Goal: Information Seeking & Learning: Learn about a topic

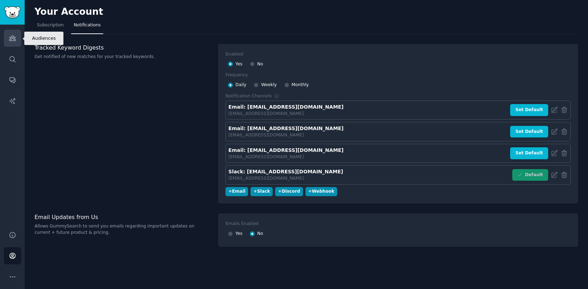
click at [12, 38] on icon "Sidebar" at bounding box center [12, 38] width 6 height 5
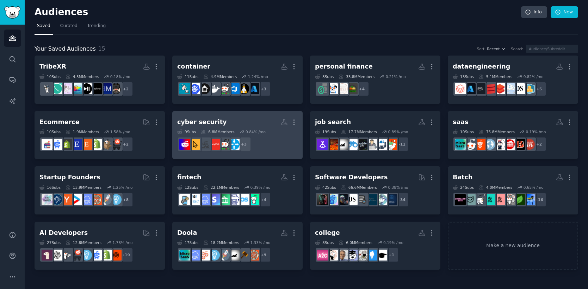
click at [235, 123] on h2 "cyber security More" at bounding box center [237, 122] width 120 height 12
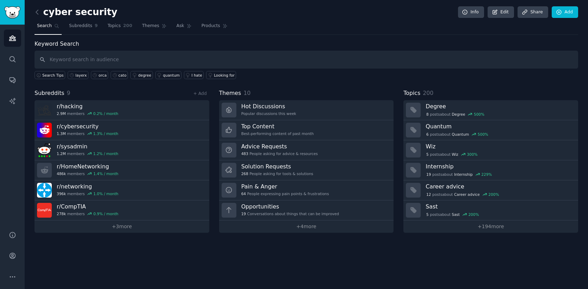
click at [137, 60] on input "text" at bounding box center [305, 60] width 543 height 18
type input "layerx"
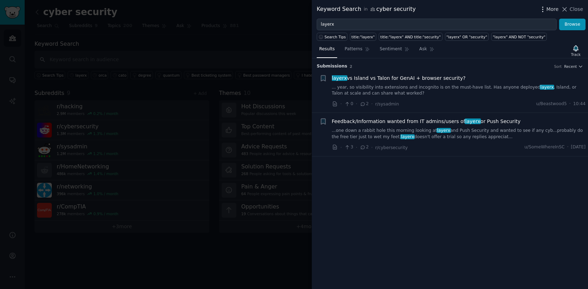
click at [546, 7] on icon "button" at bounding box center [542, 9] width 7 height 7
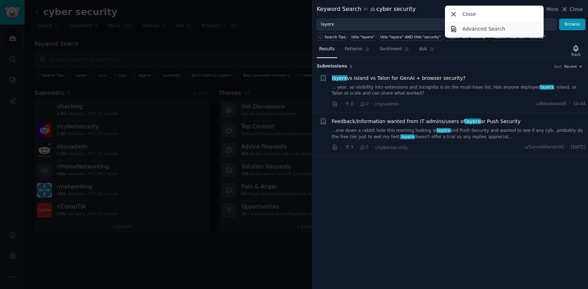
click at [468, 32] on p "Advanced Search" at bounding box center [483, 28] width 43 height 7
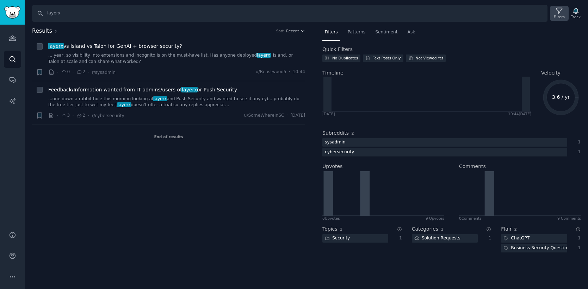
click at [560, 11] on icon at bounding box center [558, 10] width 7 height 7
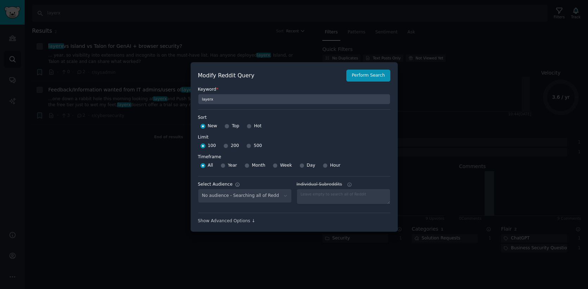
scroll to position [5, 0]
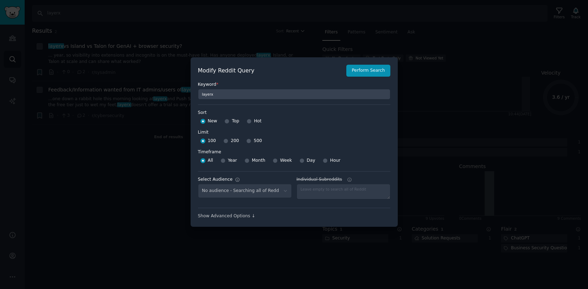
select select "d11cb15f87"
click at [243, 216] on div "Show Advanced Options ↓" at bounding box center [294, 216] width 192 height 6
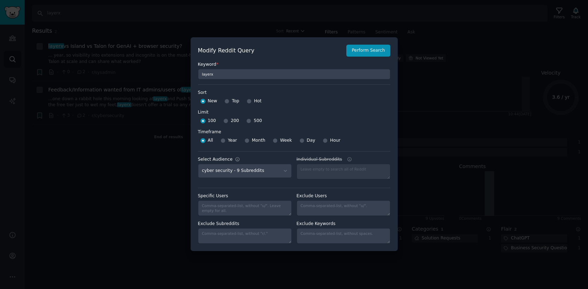
scroll to position [0, 0]
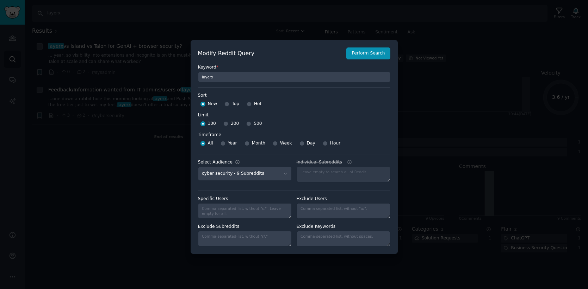
click at [412, 122] on div at bounding box center [294, 144] width 588 height 289
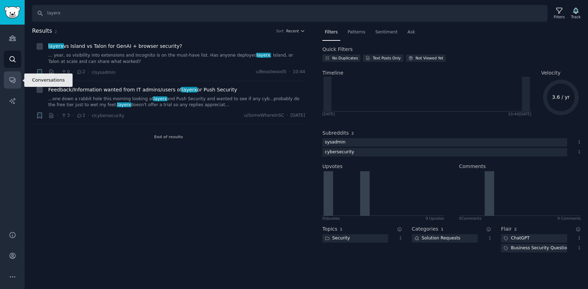
click at [9, 76] on icon "Sidebar" at bounding box center [12, 79] width 7 height 7
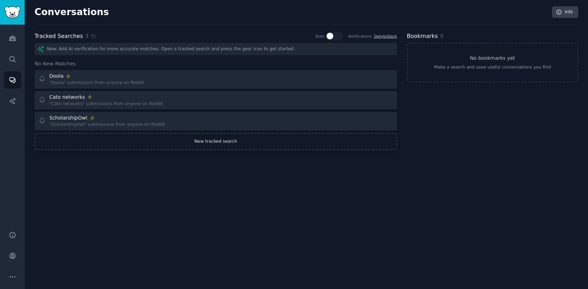
click at [170, 148] on link "New tracked search" at bounding box center [215, 142] width 362 height 18
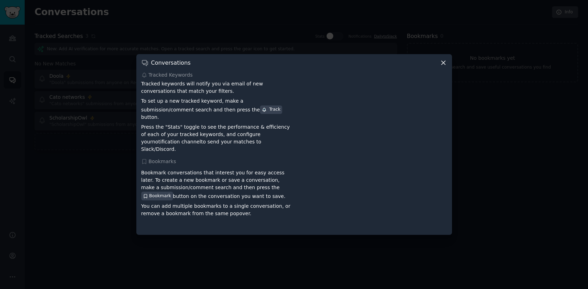
drag, startPoint x: 441, startPoint y: 68, endPoint x: 188, endPoint y: 113, distance: 257.1
click at [188, 113] on div "Conversations Tracked Keywords Tracked keywords will notify you via email of ne…" at bounding box center [293, 144] width 315 height 181
click at [444, 66] on icon at bounding box center [442, 62] width 7 height 7
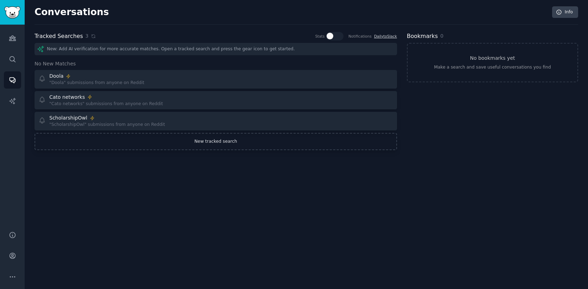
click at [236, 139] on link "New tracked search" at bounding box center [215, 142] width 362 height 18
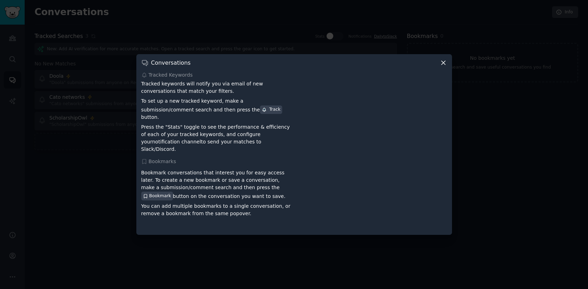
click at [171, 193] on span "Bookmark" at bounding box center [160, 196] width 22 height 6
click at [155, 134] on p "Press the "Stats" toggle to see the performance & efficiency of each of your tr…" at bounding box center [216, 139] width 150 height 30
click at [445, 67] on icon at bounding box center [442, 62] width 7 height 7
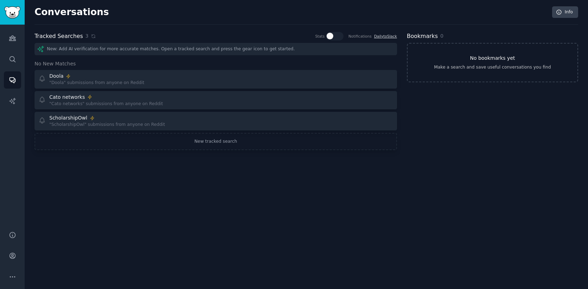
click at [500, 67] on div "Make a search and save useful conversations you find" at bounding box center [492, 67] width 117 height 6
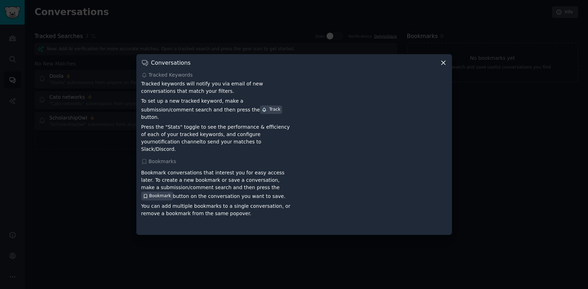
click at [442, 65] on icon at bounding box center [443, 63] width 4 height 4
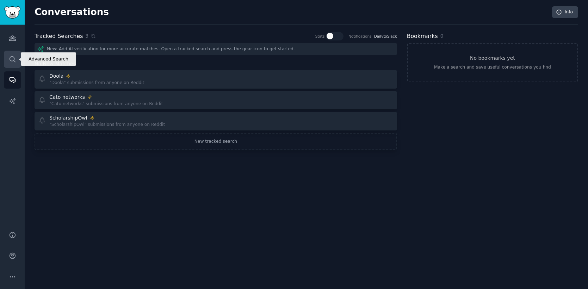
click at [8, 56] on link "Search" at bounding box center [12, 59] width 17 height 17
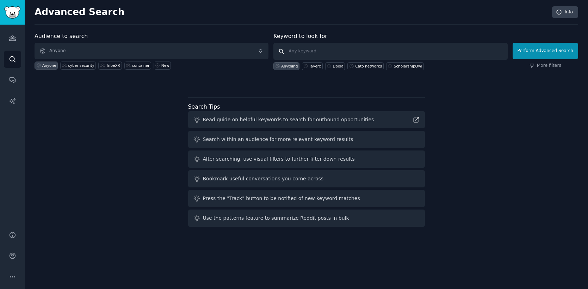
click at [320, 48] on input "text" at bounding box center [390, 51] width 234 height 17
type input "layerx"
click button "Perform Advanced Search" at bounding box center [544, 51] width 65 height 16
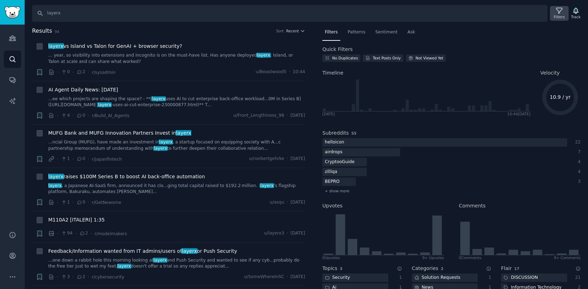
click at [561, 12] on icon at bounding box center [558, 10] width 7 height 7
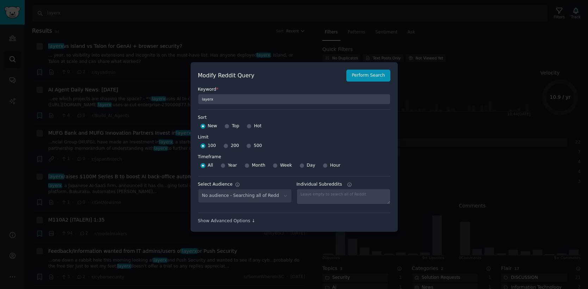
scroll to position [5, 0]
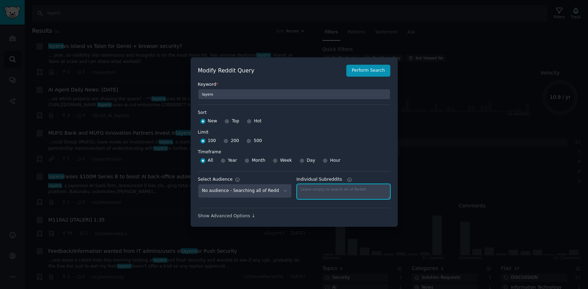
click at [324, 192] on textarea "Individual Subreddits" at bounding box center [343, 191] width 94 height 15
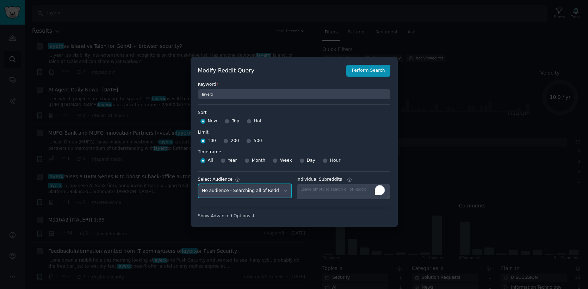
click at [279, 192] on select "No audience - Searching all of Reddit container - 11 Subreddits TribeXR - 10 Su…" at bounding box center [245, 191] width 94 height 14
select select "d11cb15f87"
click at [198, 184] on select "No audience - Searching all of Reddit container - 11 Subreddits TribeXR - 10 Su…" at bounding box center [245, 191] width 94 height 14
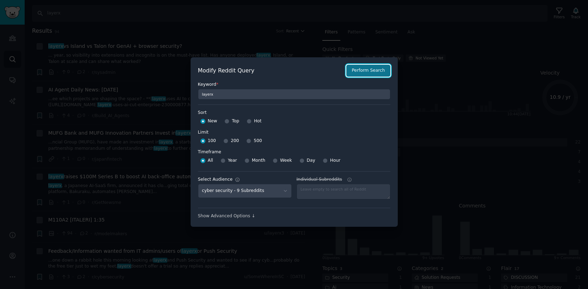
click at [374, 71] on button "Perform Search" at bounding box center [368, 71] width 44 height 12
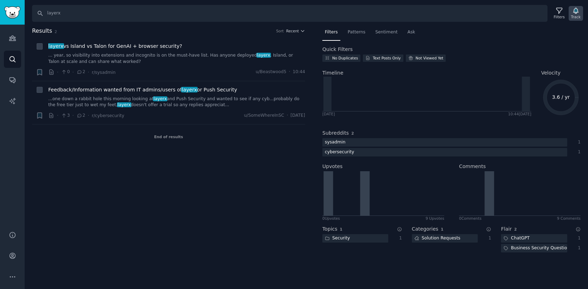
click at [573, 12] on icon "button" at bounding box center [575, 11] width 5 height 6
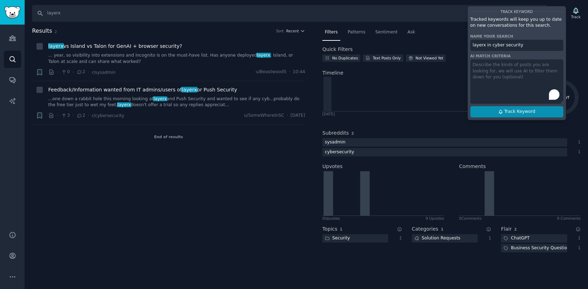
click at [520, 115] on button "Track Keyword" at bounding box center [516, 111] width 93 height 11
type input "layerx in cyber security"
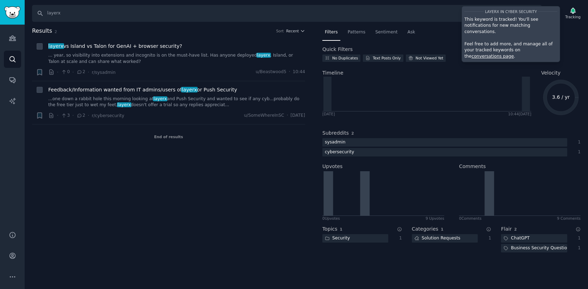
click at [513, 54] on link "conversations page" at bounding box center [492, 56] width 42 height 5
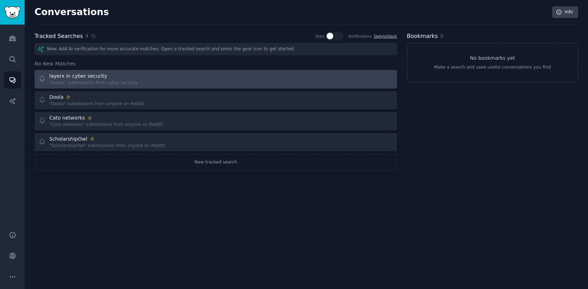
click at [152, 83] on div "layerx in cyber security "layerx" submissions from cyber security" at bounding box center [124, 80] width 172 height 14
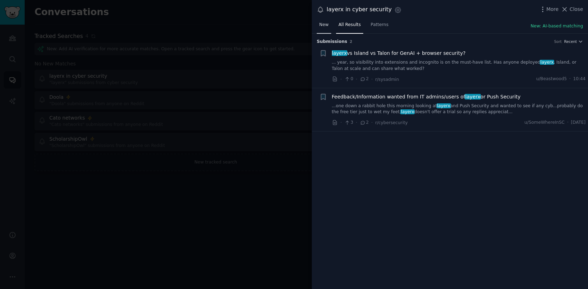
click at [321, 26] on span "New" at bounding box center [324, 25] width 10 height 6
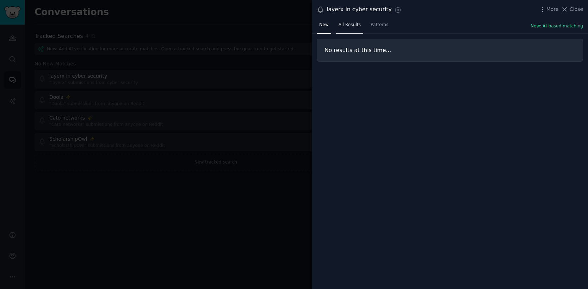
click at [349, 24] on span "All Results" at bounding box center [349, 25] width 22 height 6
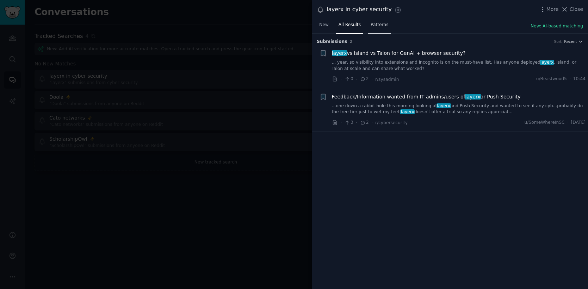
click at [380, 24] on span "Patterns" at bounding box center [379, 25] width 18 height 6
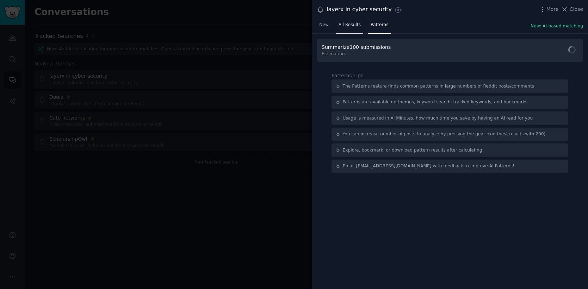
click at [352, 24] on span "All Results" at bounding box center [349, 25] width 22 height 6
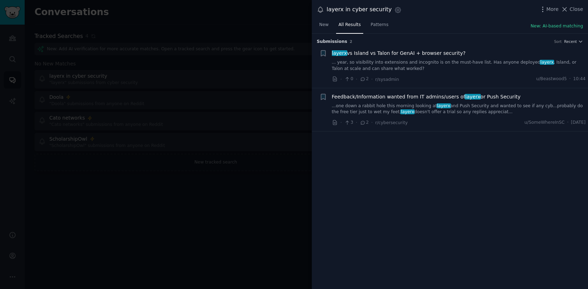
click at [268, 114] on div at bounding box center [294, 144] width 588 height 289
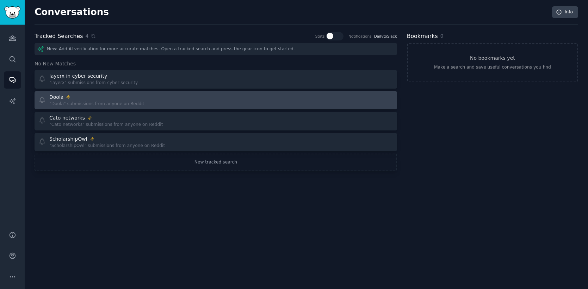
click at [131, 99] on div "Doola" at bounding box center [96, 97] width 95 height 7
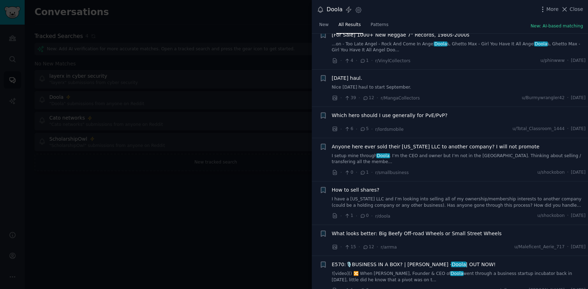
scroll to position [360, 0]
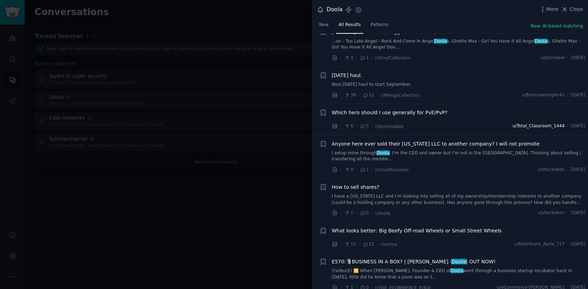
click at [517, 123] on span "u/Total_Classroom_1444" at bounding box center [538, 126] width 52 height 6
click at [406, 109] on span "Which hero should I use generally for PvE/PvP?" at bounding box center [390, 112] width 116 height 7
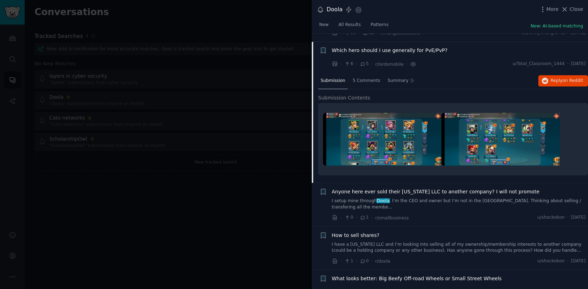
scroll to position [425, 0]
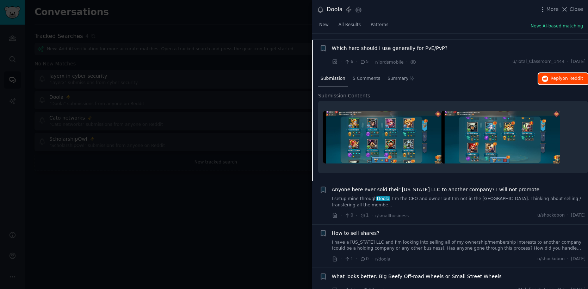
click at [547, 74] on button "Reply on Reddit" at bounding box center [563, 78] width 50 height 11
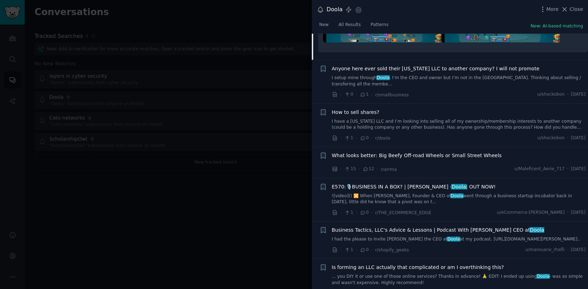
scroll to position [548, 0]
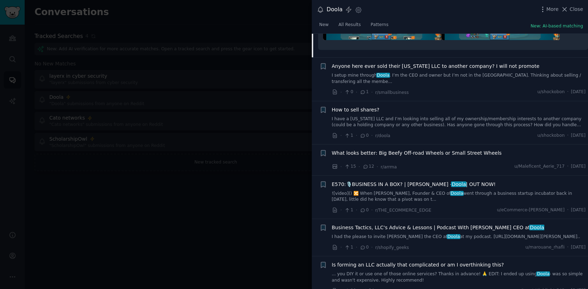
click at [441, 116] on link "I have a [US_STATE] LLC and I’m looking into selling all of my ownership/member…" at bounding box center [459, 122] width 254 height 12
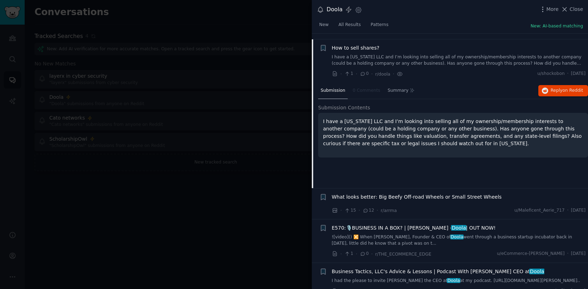
scroll to position [500, 0]
click at [569, 88] on span "on Reddit" at bounding box center [572, 90] width 20 height 5
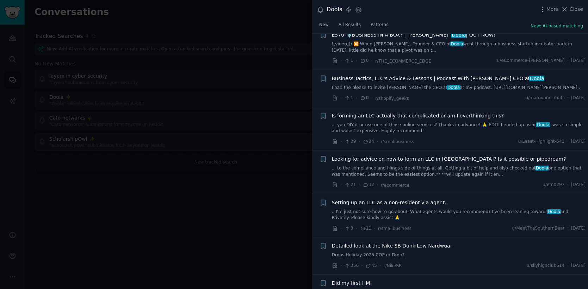
scroll to position [695, 0]
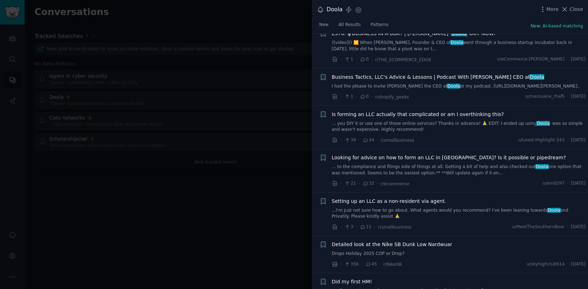
click at [452, 130] on link "... you DIY it or use one of those online services? Thanks in advance! 🙏 EDIT: …" at bounding box center [459, 127] width 254 height 12
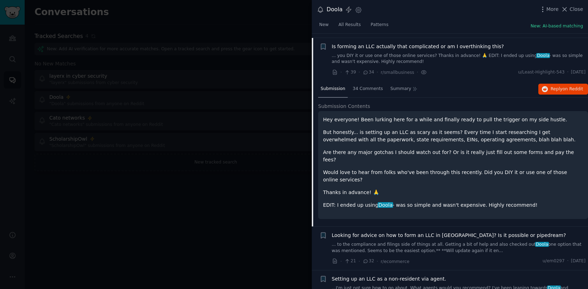
scroll to position [661, 0]
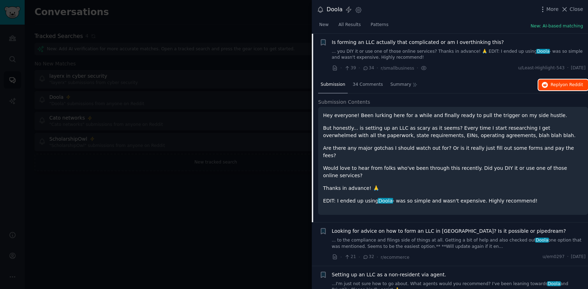
click at [544, 88] on button "Reply on Reddit" at bounding box center [563, 85] width 50 height 11
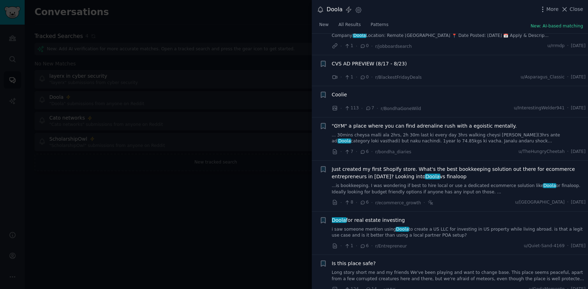
scroll to position [1316, 0]
click at [426, 182] on link "...is bookkeeping. I was wondering if best to hire local or use a dedicated eco…" at bounding box center [459, 188] width 254 height 12
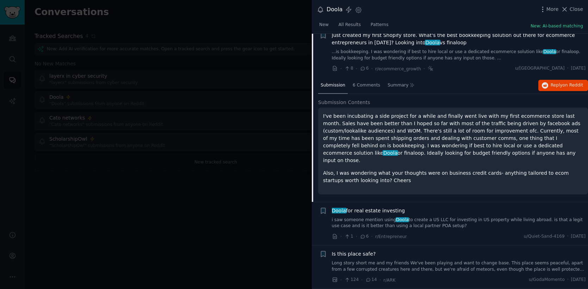
scroll to position [1303, 0]
click at [371, 83] on span "6 Comments" at bounding box center [365, 86] width 27 height 6
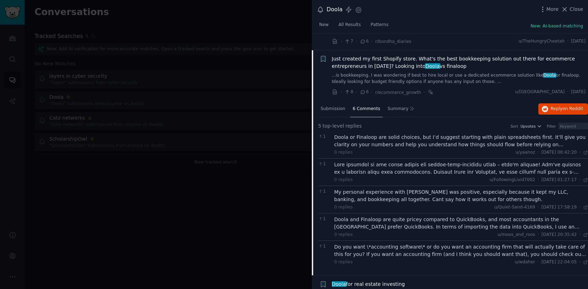
scroll to position [1281, 0]
click at [364, 105] on span "6 Comments" at bounding box center [365, 108] width 27 height 6
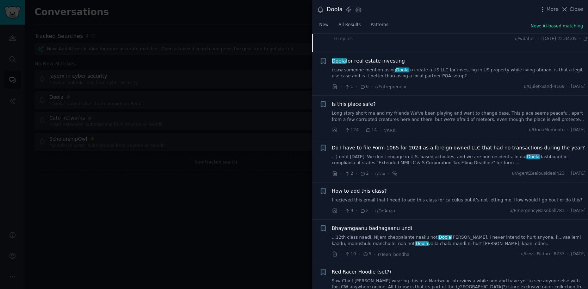
scroll to position [1544, 0]
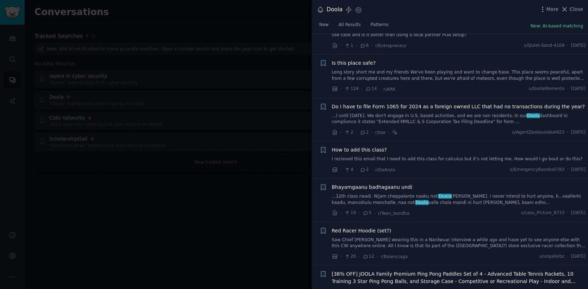
click at [231, 203] on div at bounding box center [294, 144] width 588 height 289
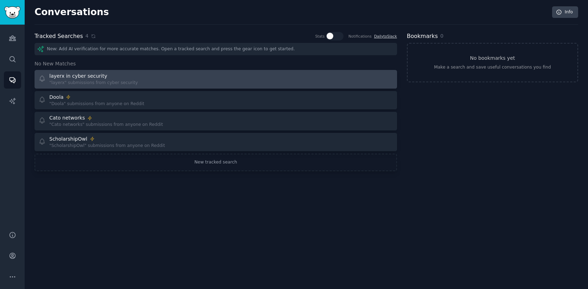
click at [94, 74] on div "layerx in cyber security" at bounding box center [78, 76] width 58 height 7
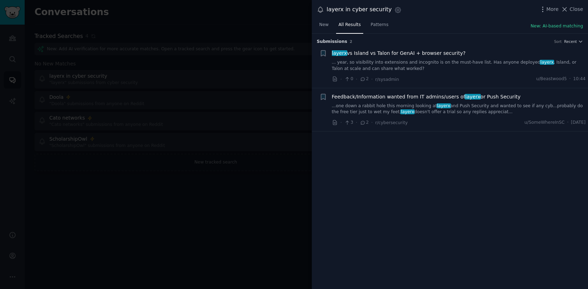
click at [230, 101] on div at bounding box center [294, 144] width 588 height 289
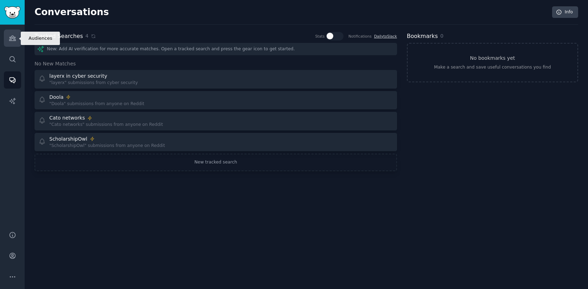
click at [13, 43] on link "Audiences" at bounding box center [12, 38] width 17 height 17
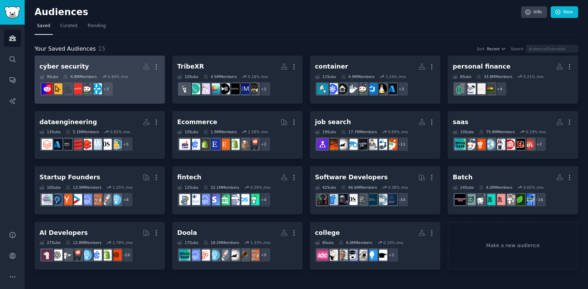
click at [96, 67] on h2 "cyber security More" at bounding box center [99, 67] width 120 height 12
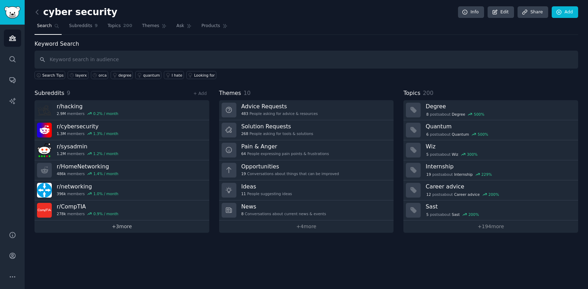
click at [107, 227] on link "+ 3 more" at bounding box center [121, 227] width 175 height 12
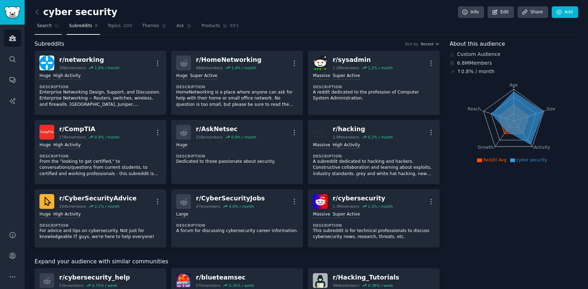
click at [52, 26] on link "Search" at bounding box center [47, 27] width 27 height 14
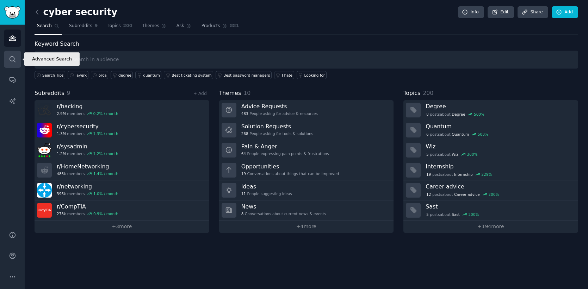
click at [8, 66] on link "Search" at bounding box center [12, 59] width 17 height 17
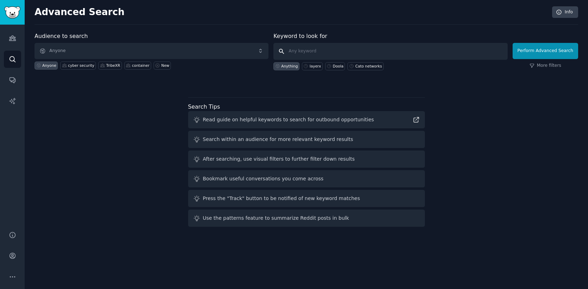
click at [304, 52] on input "text" at bounding box center [390, 51] width 234 height 17
type input "layerx"
click at [534, 54] on button "Perform Advanced Search" at bounding box center [544, 51] width 65 height 16
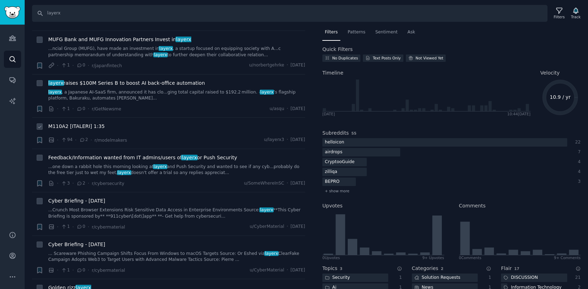
scroll to position [88, 0]
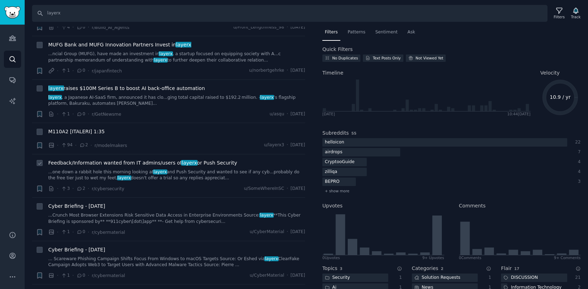
click at [193, 178] on link "...one down a rabbit hole this morning looking at layerx and Push Security and …" at bounding box center [176, 175] width 257 height 12
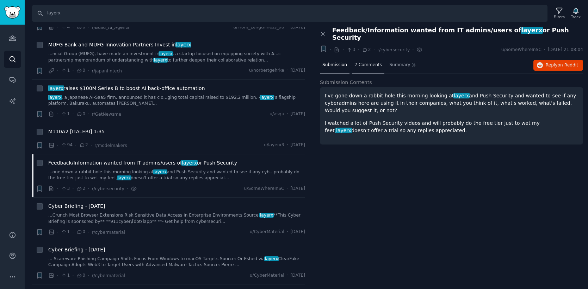
click at [370, 62] on span "2 Comments" at bounding box center [367, 65] width 27 height 6
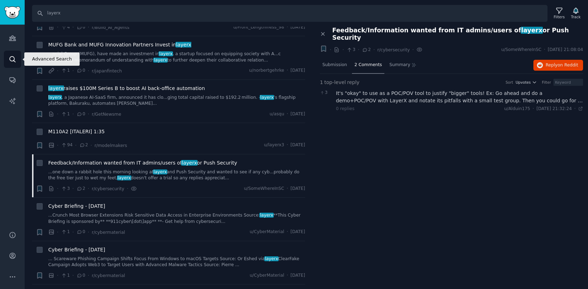
click at [13, 59] on icon "Sidebar" at bounding box center [12, 59] width 7 height 7
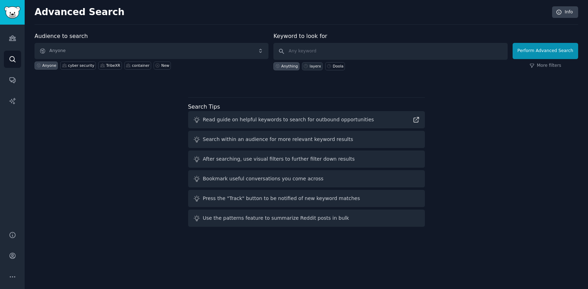
click at [310, 65] on div "layerx" at bounding box center [314, 66] width 11 height 5
type input "layerx"
click at [14, 79] on icon "Sidebar" at bounding box center [12, 79] width 7 height 7
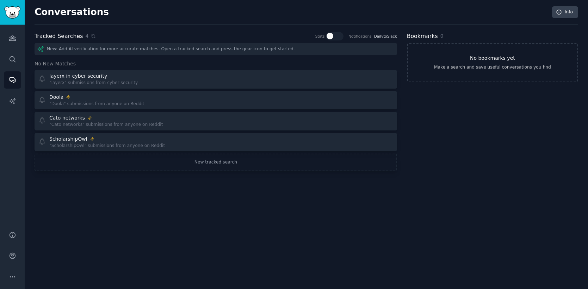
click at [491, 66] on div "Make a search and save useful conversations you find" at bounding box center [492, 67] width 117 height 6
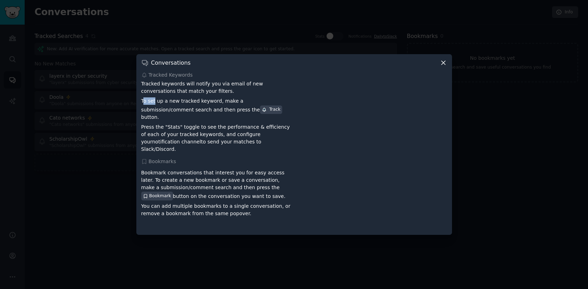
drag, startPoint x: 143, startPoint y: 108, endPoint x: 156, endPoint y: 110, distance: 13.5
click at [155, 110] on p "To set up a new tracked keyword, make a submission/comment search and then pres…" at bounding box center [216, 110] width 150 height 24
click at [179, 115] on p "To set up a new tracked keyword, make a submission/comment search and then pres…" at bounding box center [216, 110] width 150 height 24
click at [146, 124] on p "Press the "Stats" toggle to see the performance & efficiency of each of your tr…" at bounding box center [216, 139] width 150 height 30
drag, startPoint x: 143, startPoint y: 177, endPoint x: 190, endPoint y: 177, distance: 47.5
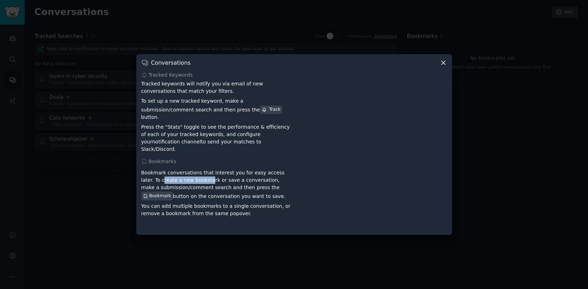
click at [190, 177] on p "Bookmark conversations that interest you for easy access later. To create a new…" at bounding box center [216, 184] width 150 height 31
click at [187, 189] on p "Bookmark conversations that interest you for easy access later. To create a new…" at bounding box center [216, 184] width 150 height 31
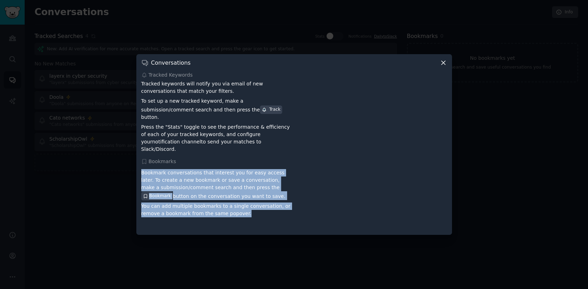
drag, startPoint x: 140, startPoint y: 166, endPoint x: 248, endPoint y: 215, distance: 118.5
click at [248, 215] on div "Conversations Tracked Keywords Tracked keywords will notify you via email of ne…" at bounding box center [293, 144] width 315 height 181
click at [444, 67] on icon at bounding box center [442, 62] width 7 height 7
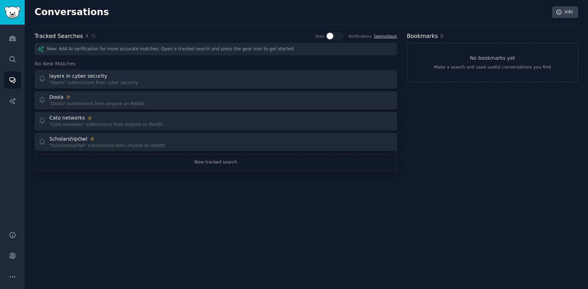
click at [422, 118] on div "Bookmarks 0 No bookmarks yet Make a search and save useful conversations you fi…" at bounding box center [492, 101] width 171 height 139
click at [428, 199] on div "Conversations Info Tracked Searches 4 Stats Notifications Daily to Slack New: A…" at bounding box center [306, 144] width 563 height 289
